Goal: Navigation & Orientation: Find specific page/section

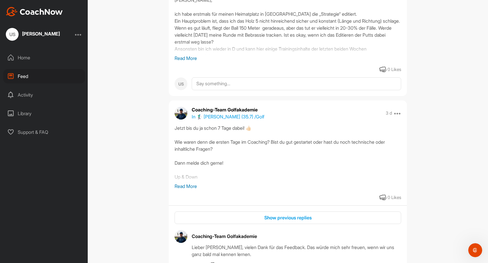
scroll to position [103, 0]
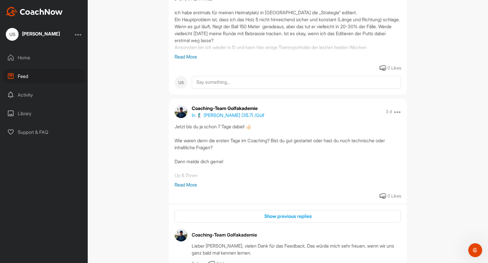
click at [185, 184] on p "Read More" at bounding box center [288, 184] width 227 height 7
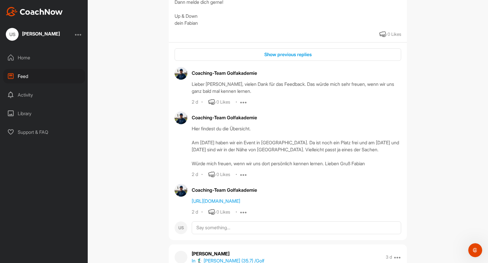
scroll to position [262, 0]
click at [284, 55] on div "Show previous replies" at bounding box center [287, 54] width 217 height 7
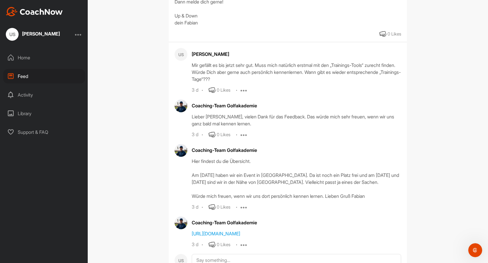
click at [19, 94] on div "Activity" at bounding box center [44, 94] width 82 height 15
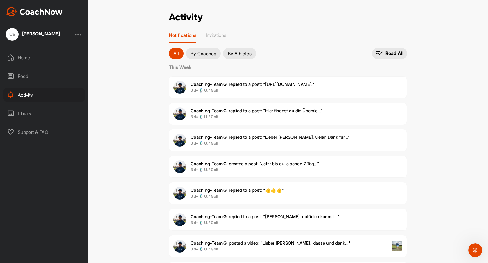
click at [18, 113] on div "Library" at bounding box center [44, 113] width 82 height 15
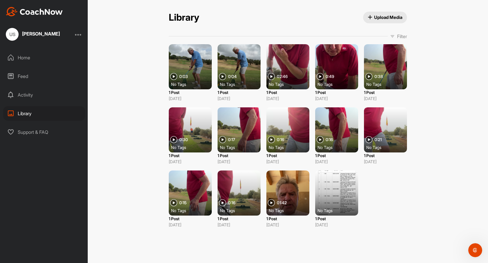
click at [380, 19] on span "Upload Media" at bounding box center [385, 17] width 35 height 6
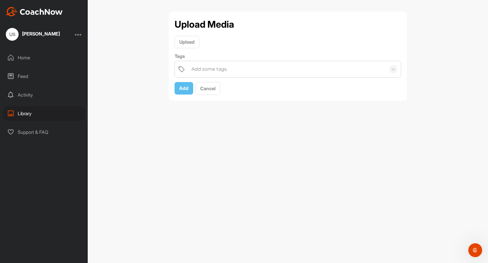
click at [23, 78] on div "Feed" at bounding box center [44, 76] width 82 height 15
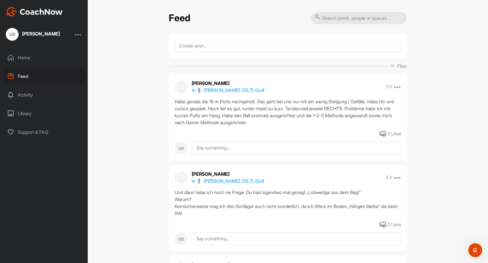
click at [21, 56] on div "Home" at bounding box center [44, 57] width 82 height 15
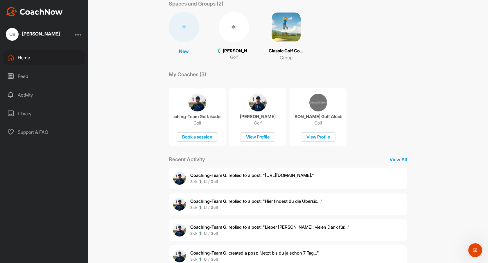
scroll to position [35, 0]
click at [241, 198] on span "Coaching-Team G. replied to a post : "Hier findest du die Übersic..."" at bounding box center [256, 201] width 132 height 6
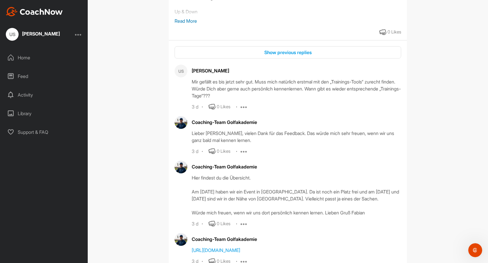
scroll to position [168, 0]
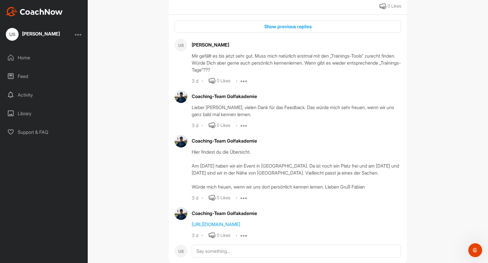
click at [73, 78] on div "Feed" at bounding box center [44, 76] width 82 height 15
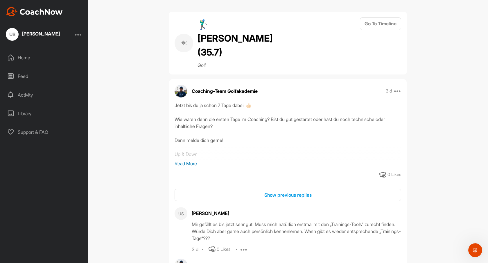
scroll to position [168, 0]
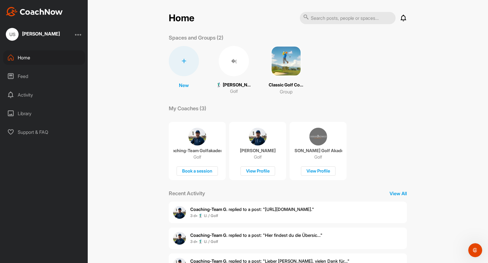
click at [275, 55] on img at bounding box center [286, 61] width 30 height 30
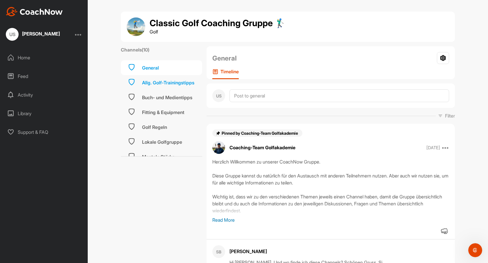
click at [168, 82] on div "Allg. Golf-Trainingstipps" at bounding box center [168, 82] width 52 height 7
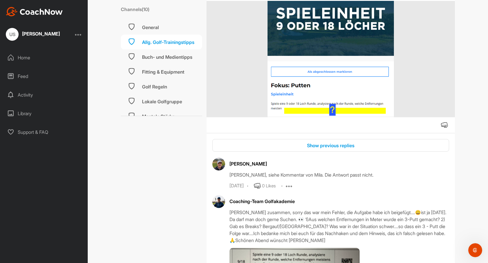
scroll to position [682, 0]
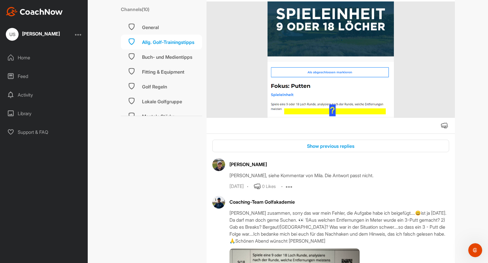
click at [25, 112] on div "Library" at bounding box center [44, 113] width 82 height 15
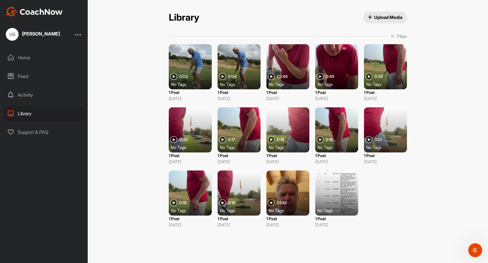
click at [192, 67] on div at bounding box center [190, 66] width 43 height 45
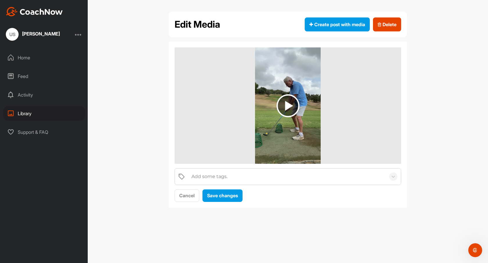
click at [289, 104] on img at bounding box center [288, 105] width 23 height 23
